Goal: Find contact information: Find contact information

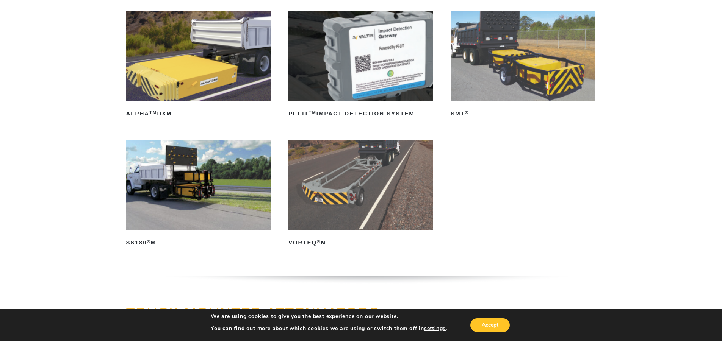
scroll to position [114, 0]
click at [226, 197] on img at bounding box center [198, 185] width 144 height 90
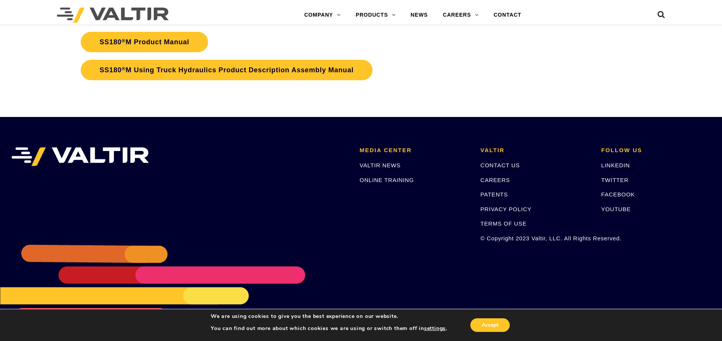
scroll to position [2861, 0]
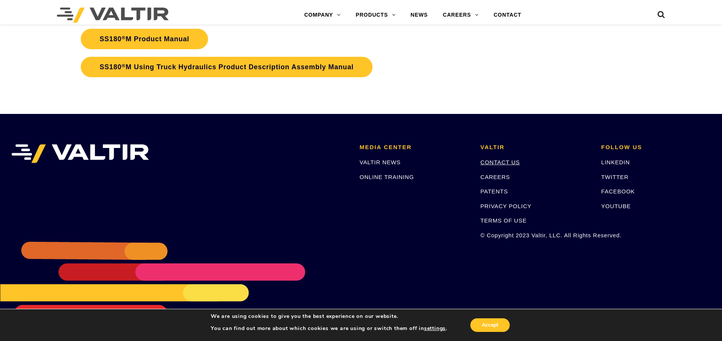
click at [501, 164] on link "CONTACT US" at bounding box center [500, 162] width 39 height 6
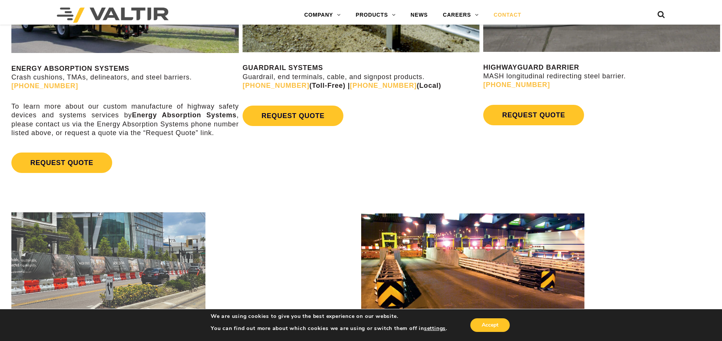
scroll to position [758, 0]
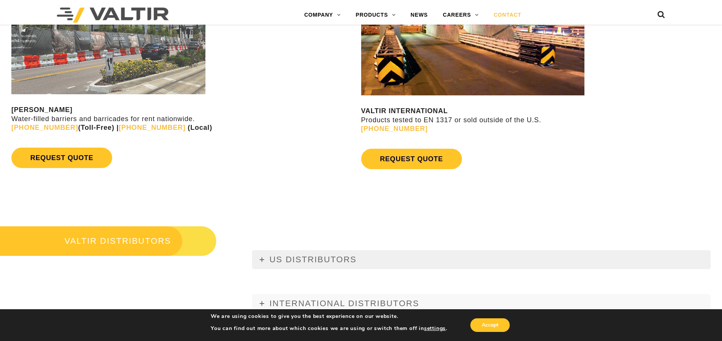
click at [260, 260] on icon at bounding box center [262, 260] width 5 height 5
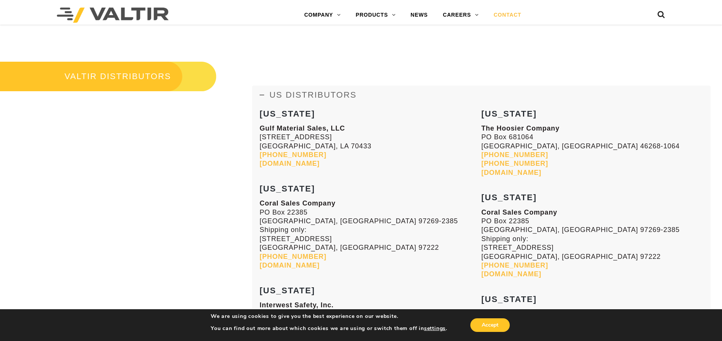
scroll to position [910, 0]
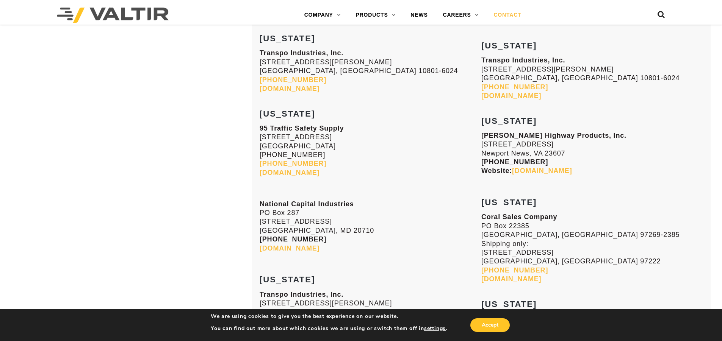
scroll to position [2766, 0]
